Goal: Information Seeking & Learning: Learn about a topic

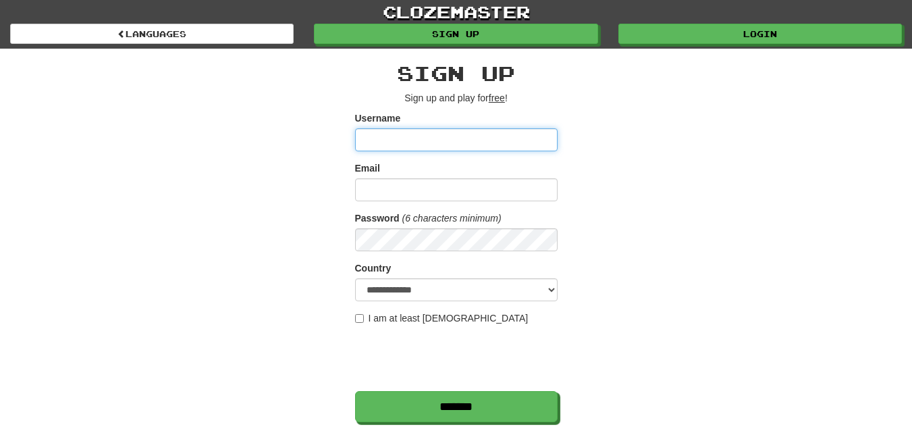
scroll to position [203, 0]
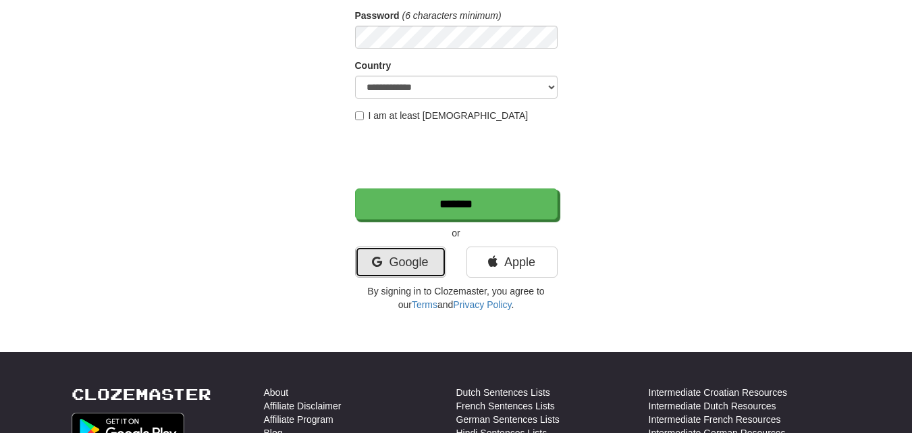
click at [372, 264] on icon at bounding box center [377, 262] width 10 height 12
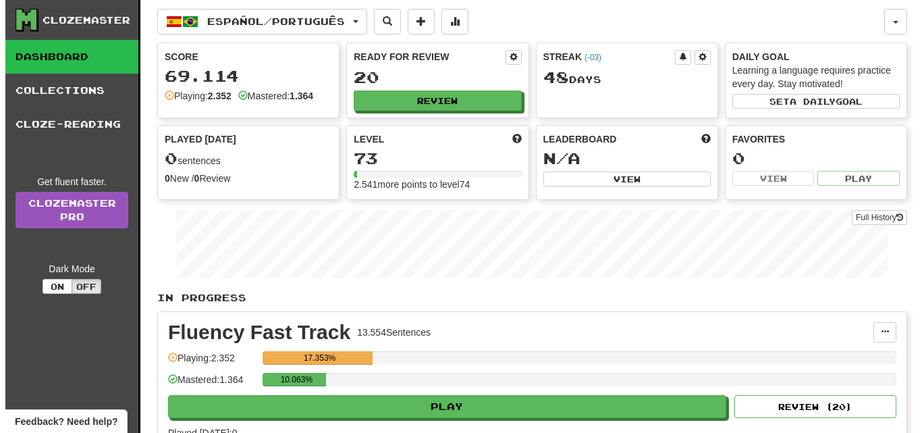
scroll to position [135, 0]
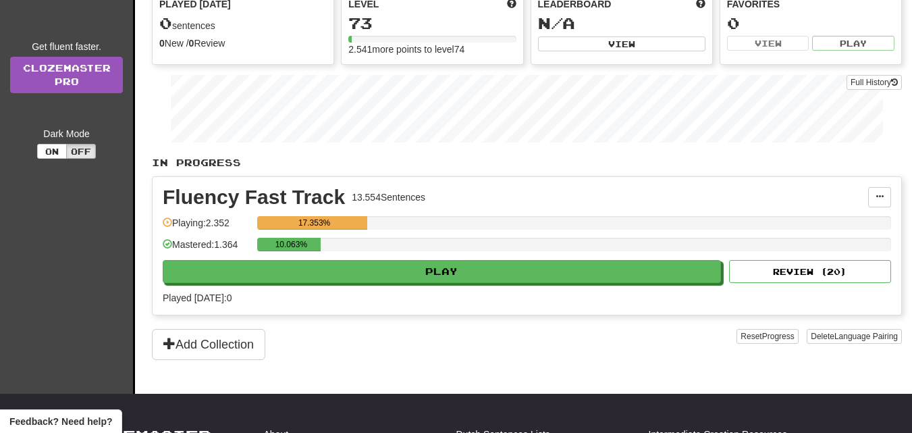
click at [391, 283] on div "Fluency Fast Track 13.554 Sentences Manage Sentences Unpin from Dashboard Playi…" at bounding box center [527, 246] width 749 height 138
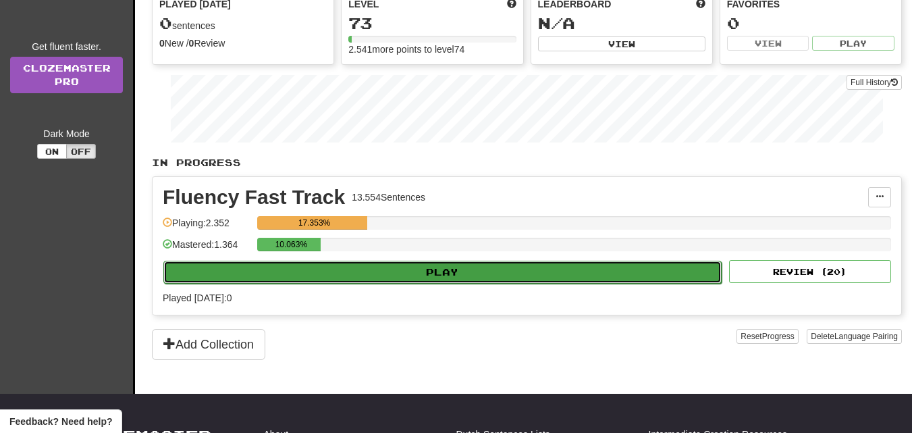
click at [397, 268] on button "Play" at bounding box center [442, 272] width 558 height 23
select select "**"
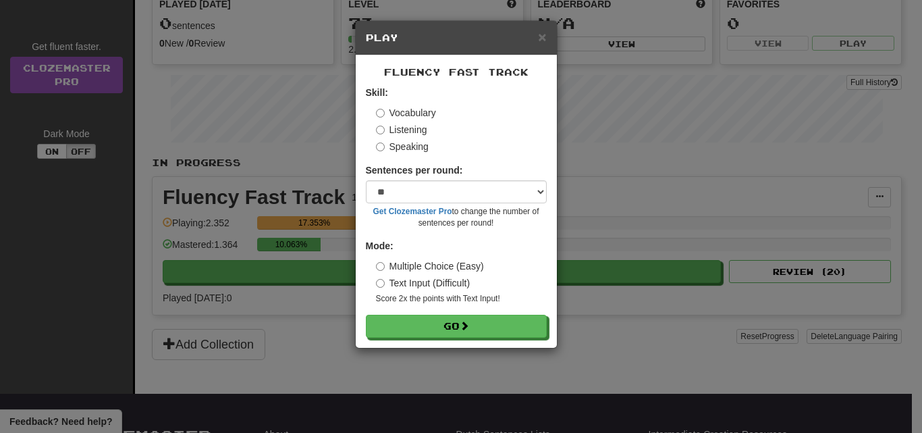
click at [407, 338] on div "Fluency Fast Track Skill: Vocabulary Listening Speaking Sentences per round: * …" at bounding box center [456, 201] width 201 height 292
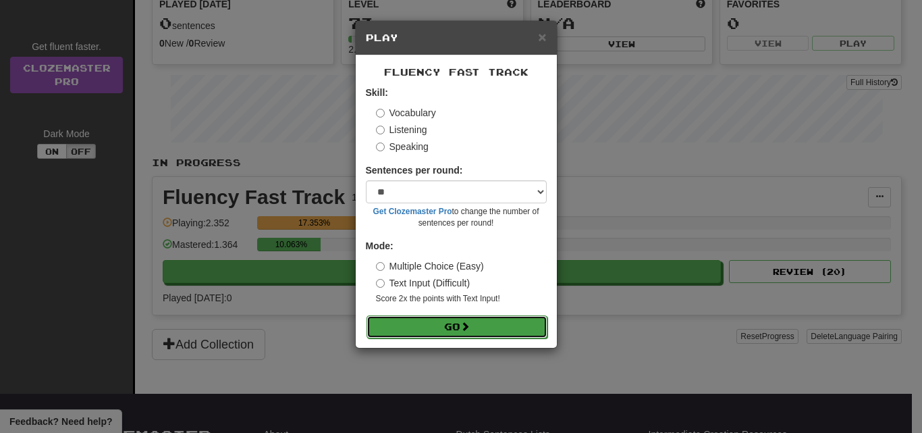
click at [407, 331] on button "Go" at bounding box center [457, 326] width 181 height 23
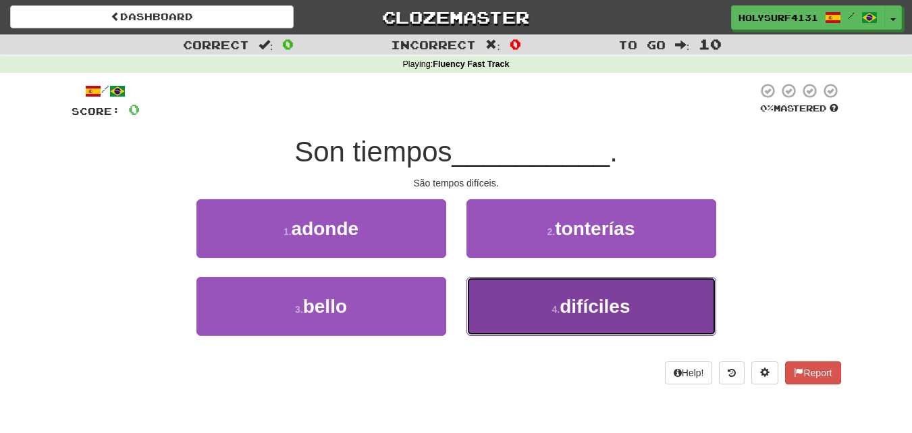
click at [515, 323] on button "4 . difíciles" at bounding box center [591, 306] width 250 height 59
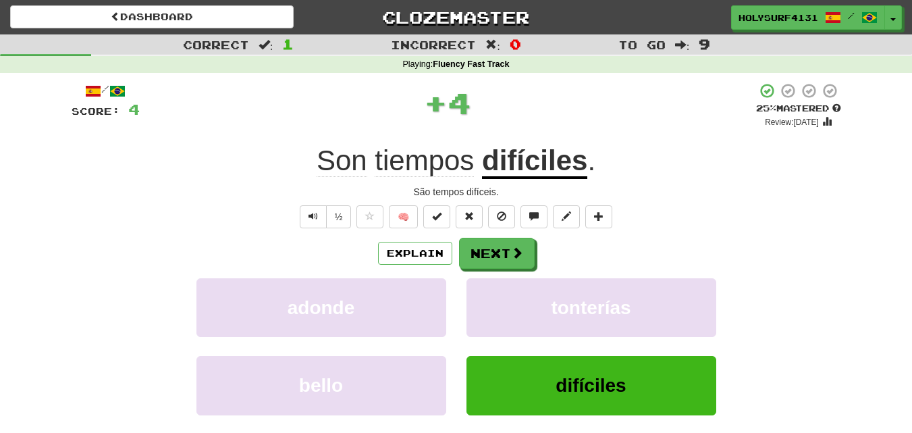
click at [491, 228] on div "/ Score: 4 + 4 25 % Mastered Review: 2025-08-19 Son tiempos difíciles . São tem…" at bounding box center [457, 293] width 770 height 423
click at [486, 248] on button "Next" at bounding box center [498, 253] width 76 height 31
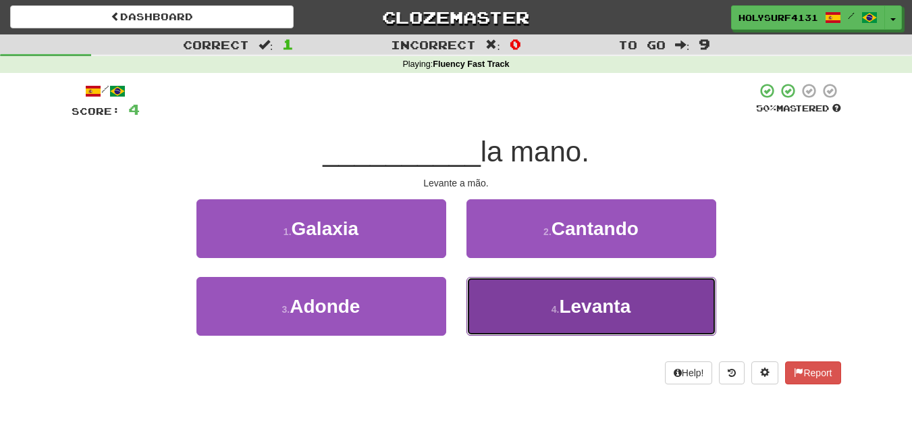
click at [511, 290] on button "4 . Levanta" at bounding box center [591, 306] width 250 height 59
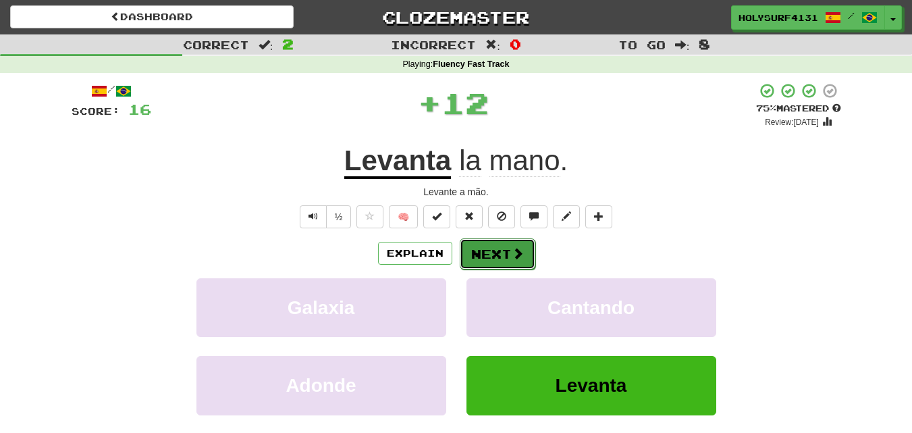
click at [500, 240] on button "Next" at bounding box center [498, 253] width 76 height 31
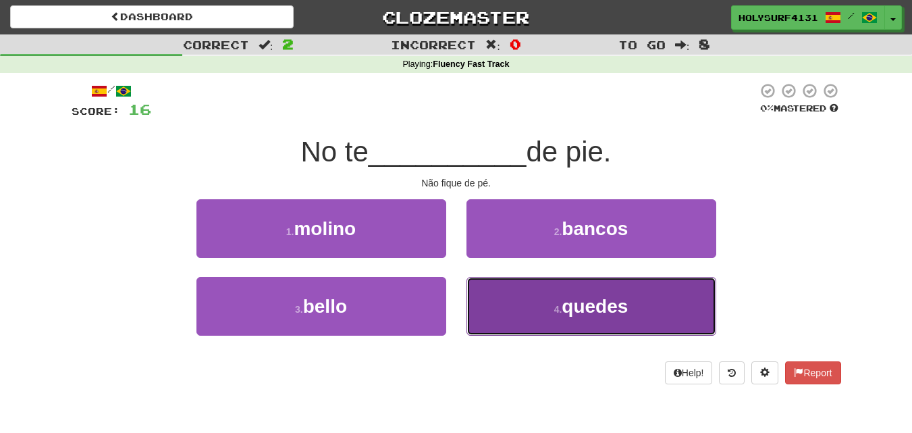
click at [488, 311] on button "4 . quedes" at bounding box center [591, 306] width 250 height 59
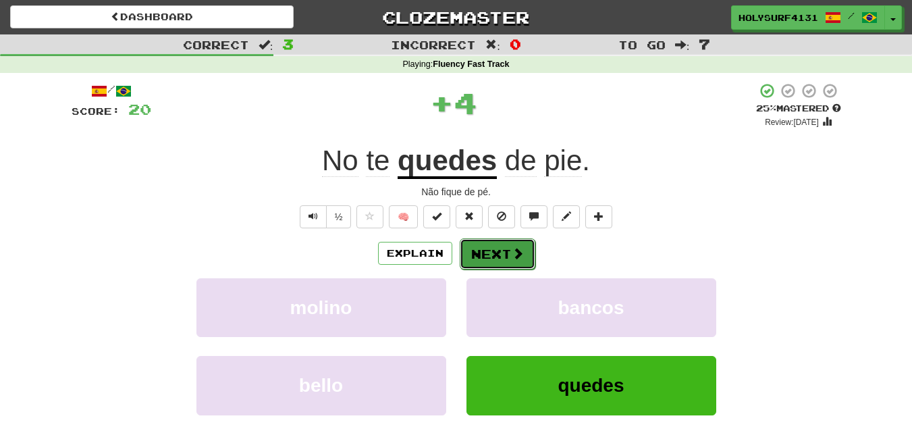
click at [491, 252] on button "Next" at bounding box center [498, 253] width 76 height 31
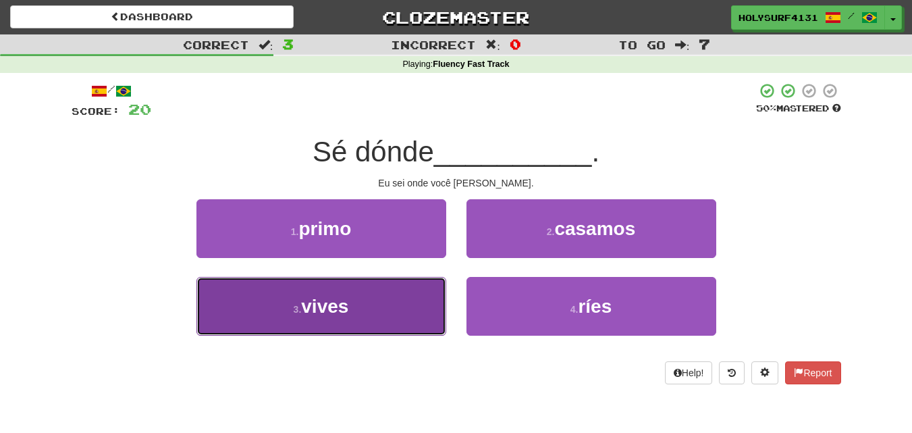
click at [405, 292] on button "3 . vives" at bounding box center [321, 306] width 250 height 59
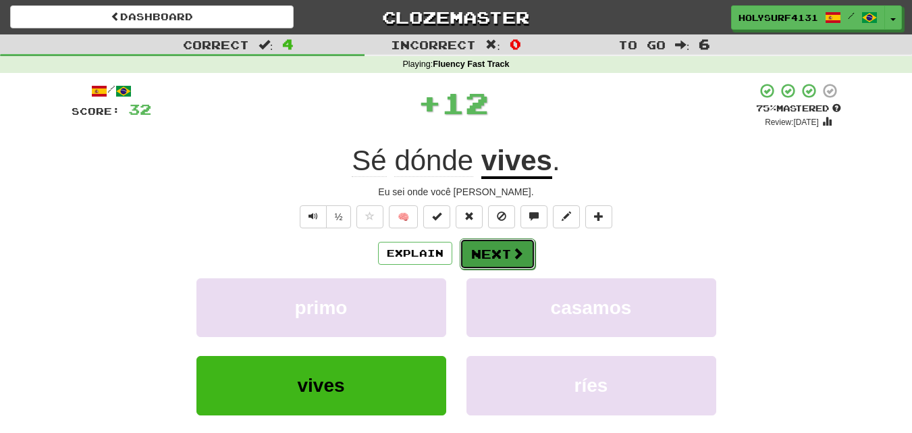
click at [514, 263] on button "Next" at bounding box center [498, 253] width 76 height 31
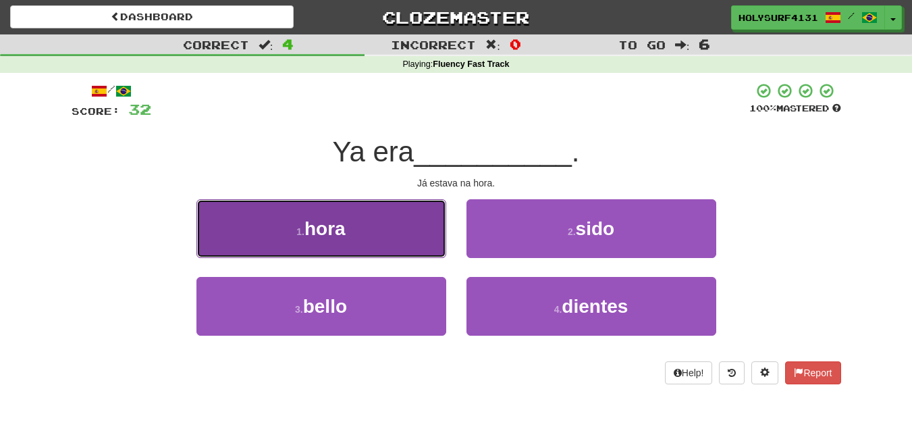
click at [391, 248] on button "1 . hora" at bounding box center [321, 228] width 250 height 59
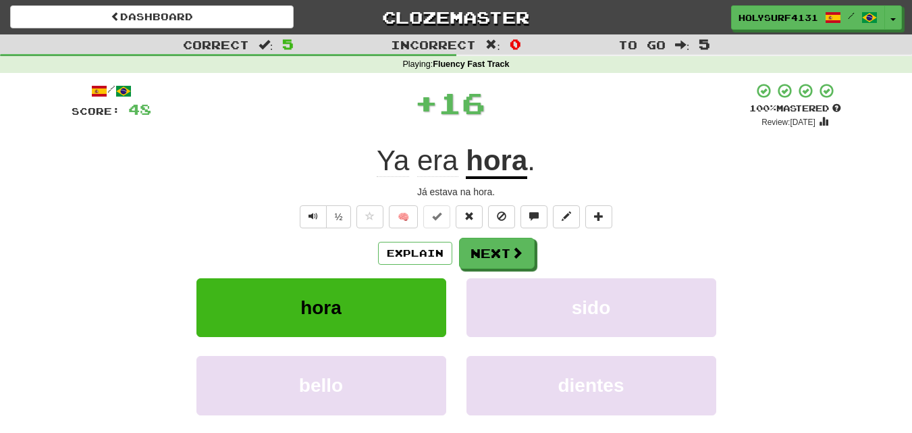
click at [503, 269] on div "Explain Next hora sido bello dientes Learn more: hora sido bello dientes" at bounding box center [457, 346] width 770 height 217
click at [501, 255] on button "Next" at bounding box center [498, 253] width 76 height 31
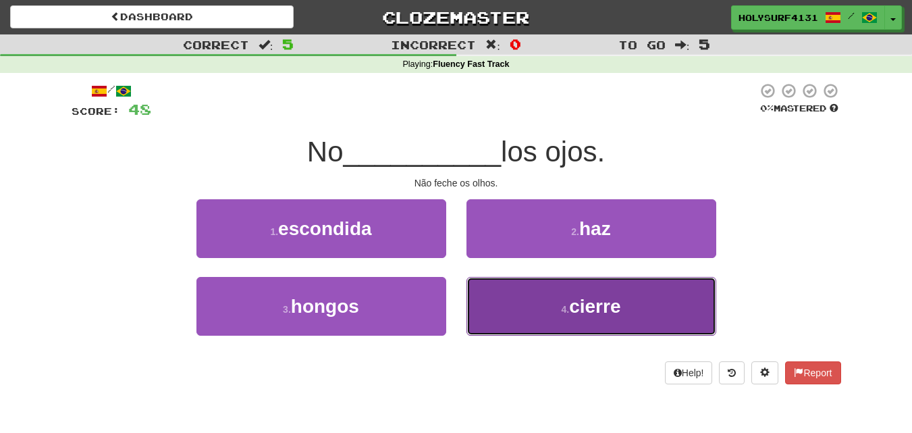
click at [504, 306] on button "4 . cierre" at bounding box center [591, 306] width 250 height 59
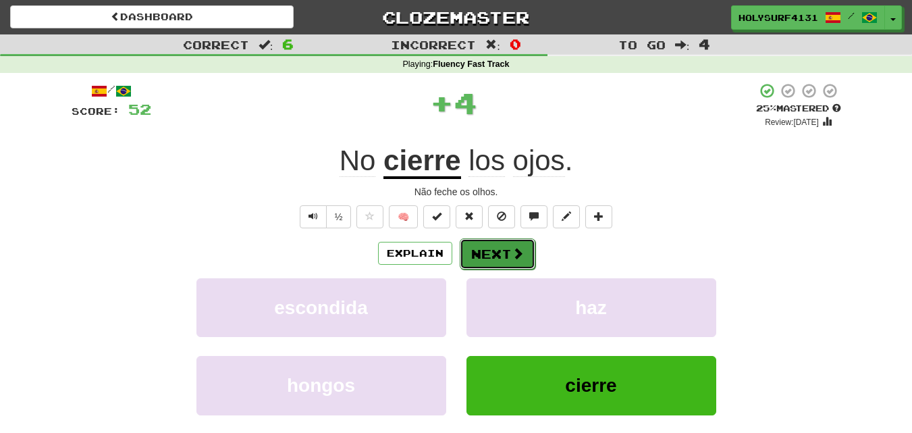
click at [494, 242] on button "Next" at bounding box center [498, 253] width 76 height 31
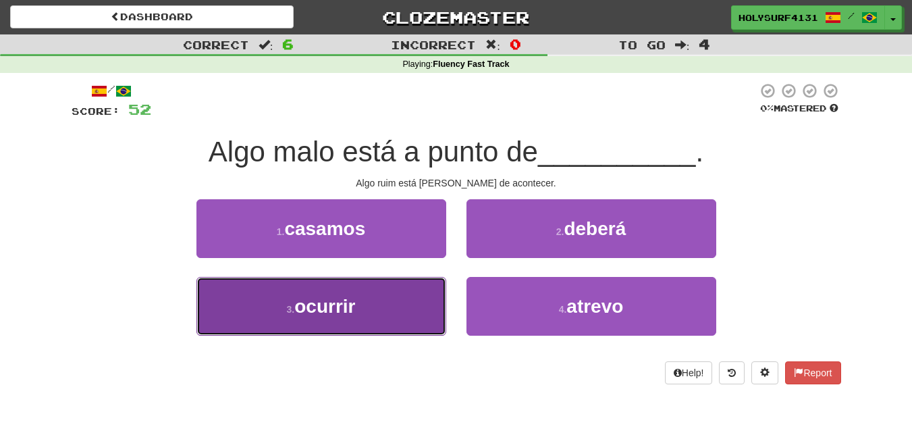
click at [383, 302] on button "3 . ocurrir" at bounding box center [321, 306] width 250 height 59
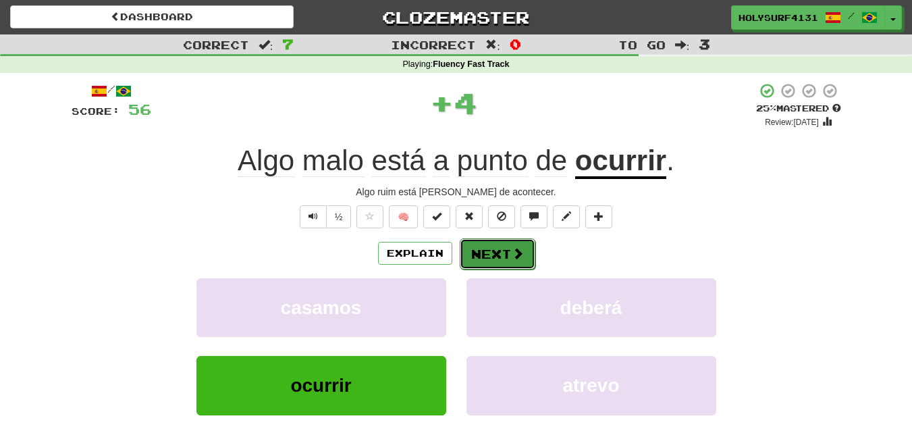
click at [504, 248] on button "Next" at bounding box center [498, 253] width 76 height 31
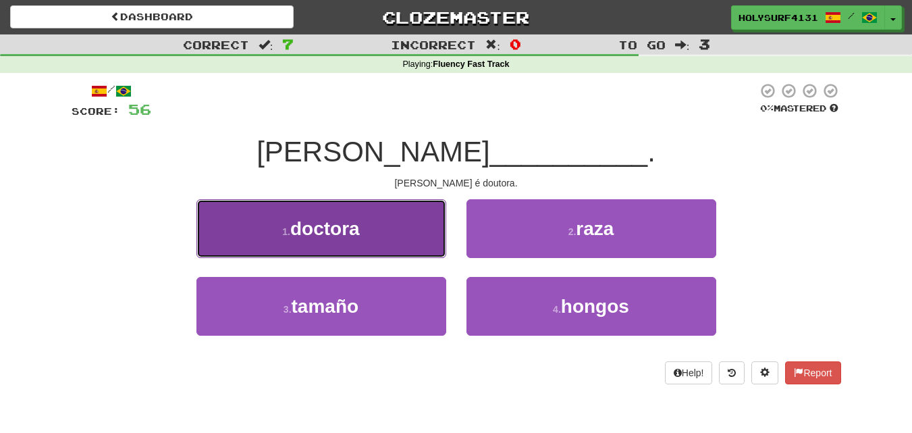
click at [387, 234] on button "1 . doctora" at bounding box center [321, 228] width 250 height 59
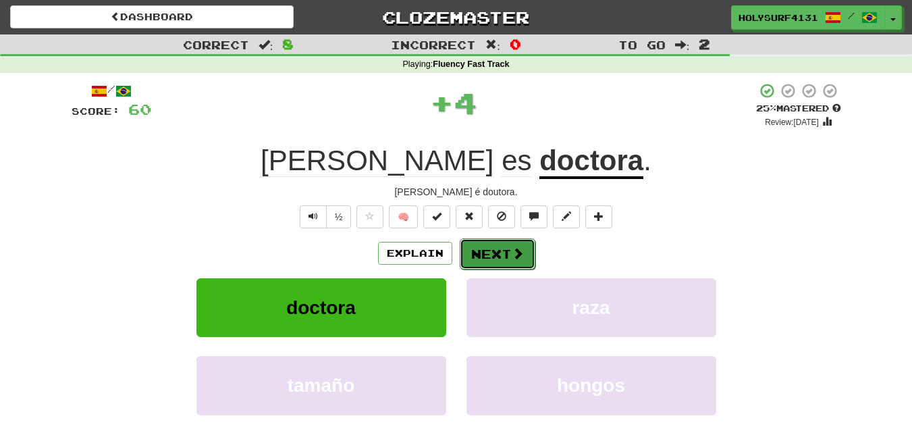
click at [498, 254] on button "Next" at bounding box center [498, 253] width 76 height 31
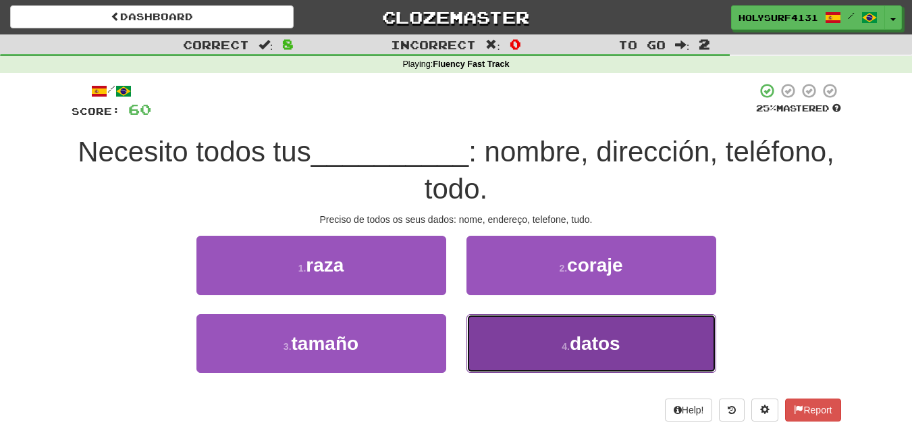
click at [500, 332] on button "4 . datos" at bounding box center [591, 343] width 250 height 59
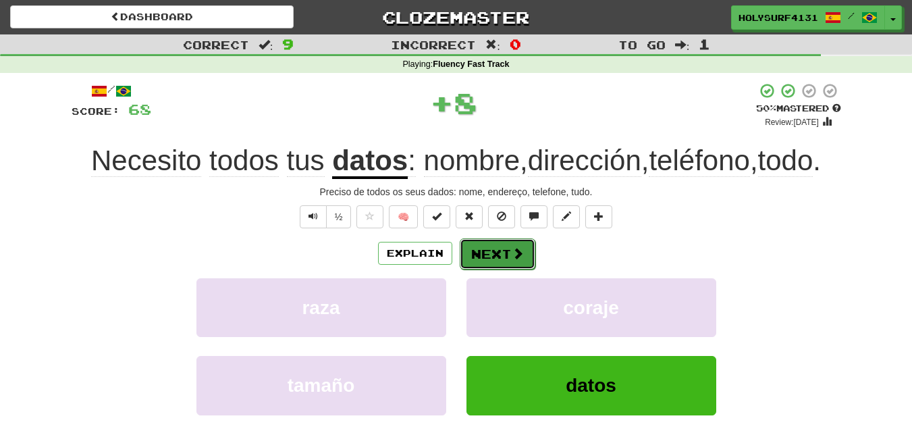
click at [507, 264] on button "Next" at bounding box center [498, 253] width 76 height 31
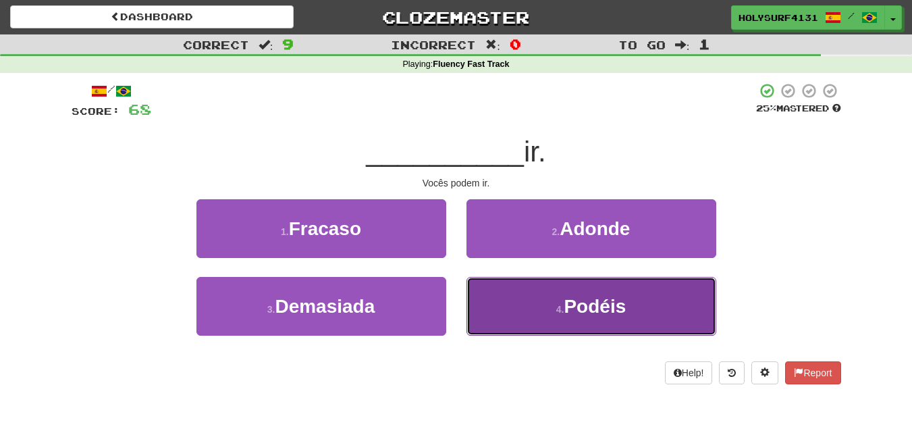
click at [476, 286] on button "4 . Podéis" at bounding box center [591, 306] width 250 height 59
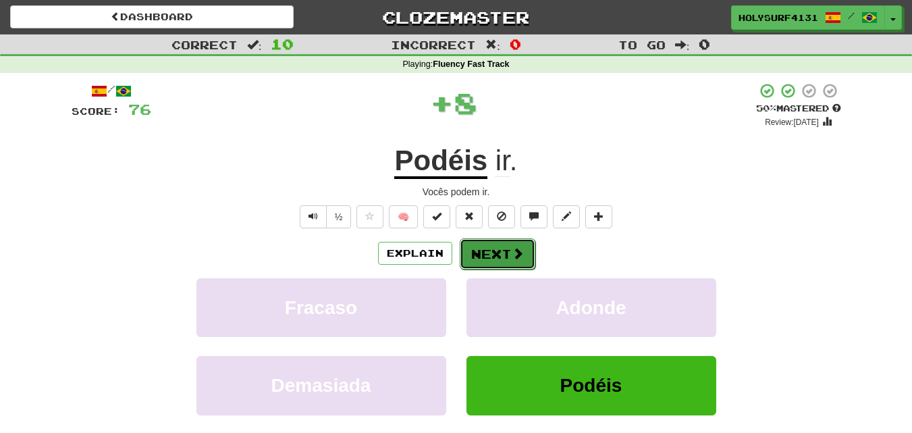
click at [482, 250] on button "Next" at bounding box center [498, 253] width 76 height 31
